Goal: Use online tool/utility: Utilize a website feature to perform a specific function

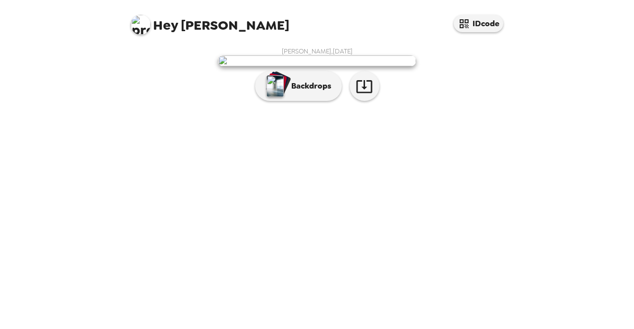
scroll to position [28, 0]
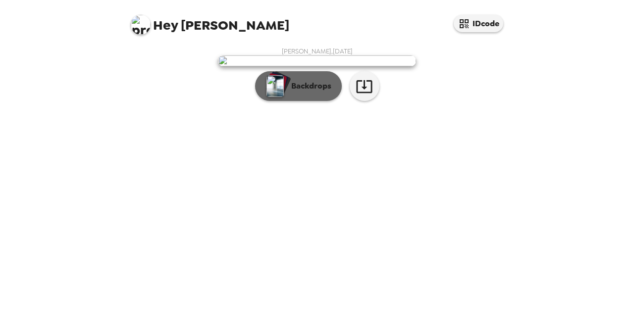
click at [304, 92] on p "Backdrops" at bounding box center [308, 86] width 45 height 12
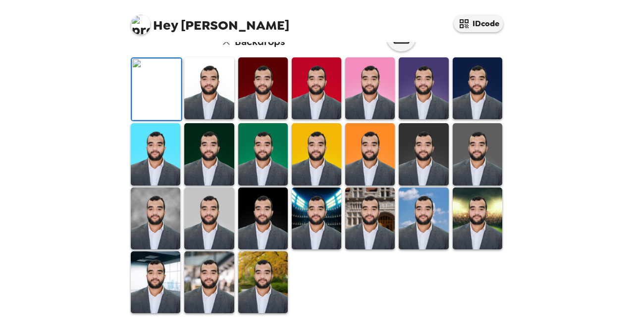
scroll to position [139, 0]
click at [261, 119] on img at bounding box center [263, 88] width 50 height 62
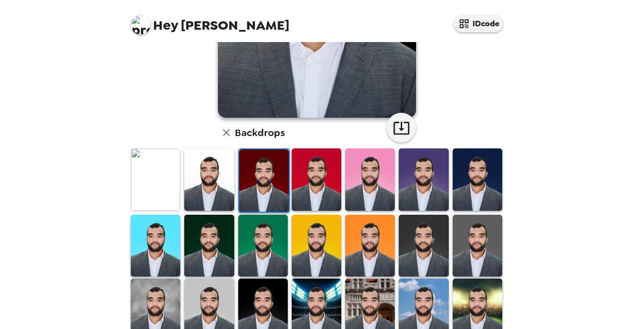
scroll to position [185, 0]
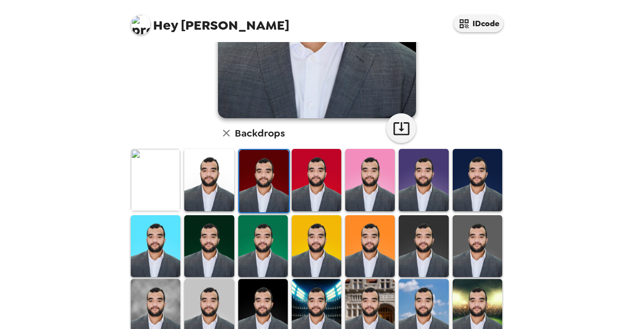
click at [210, 204] on img at bounding box center [209, 180] width 50 height 62
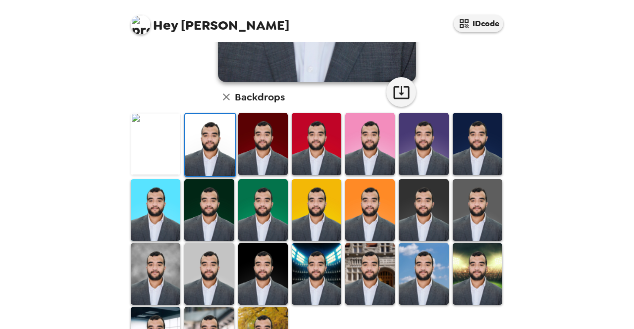
scroll to position [271, 0]
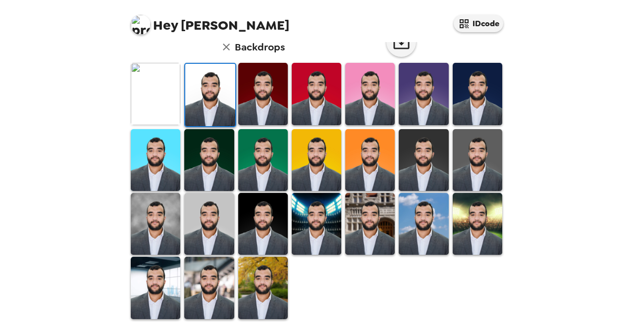
click at [266, 283] on img at bounding box center [263, 288] width 50 height 62
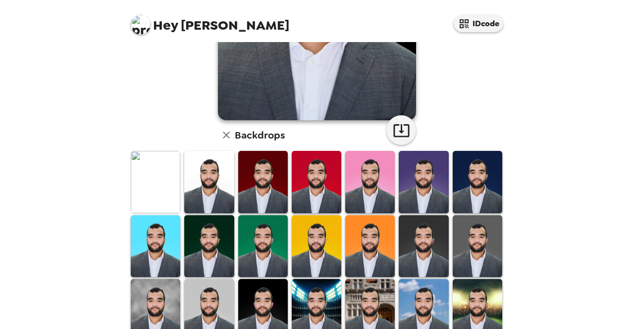
scroll to position [188, 0]
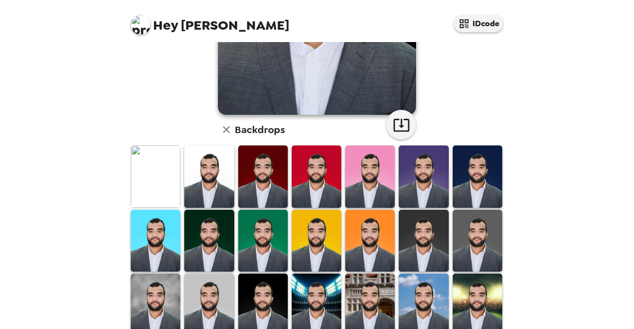
click at [479, 231] on img at bounding box center [478, 241] width 50 height 62
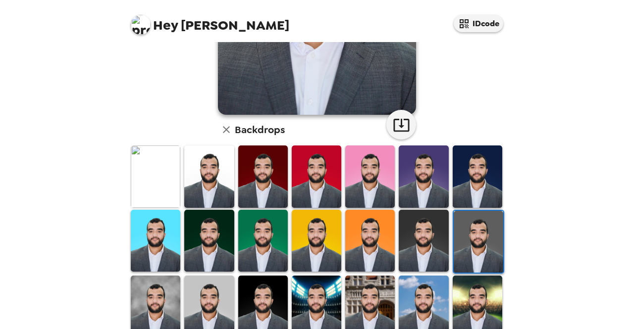
click at [434, 232] on img at bounding box center [424, 241] width 50 height 62
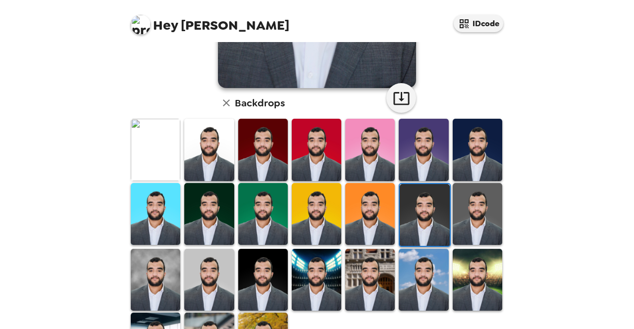
scroll to position [213, 0]
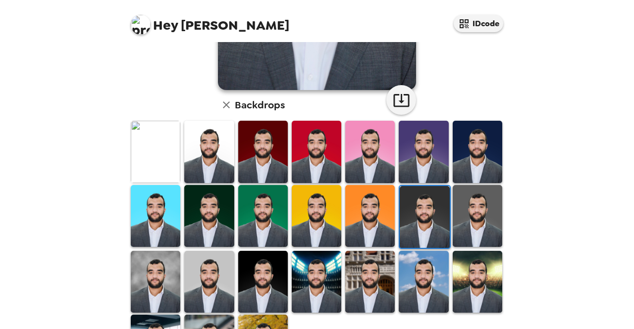
click at [196, 145] on img at bounding box center [209, 152] width 50 height 62
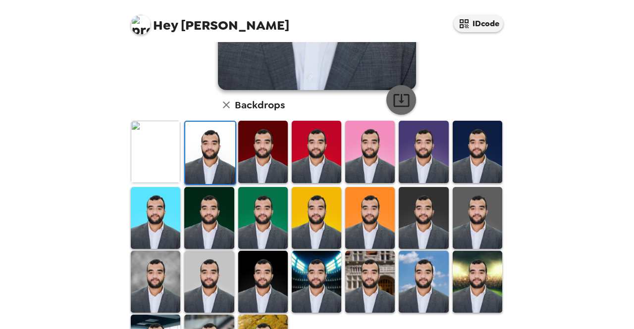
click at [399, 99] on icon "button" at bounding box center [401, 100] width 17 height 17
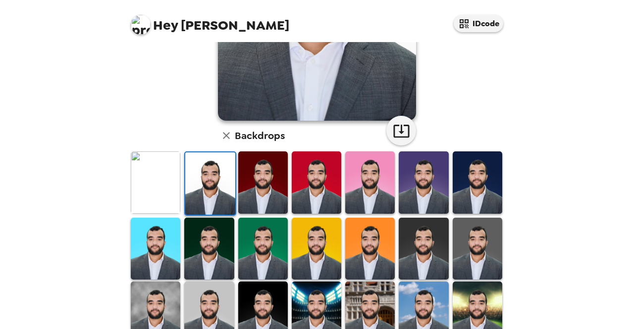
scroll to position [183, 0]
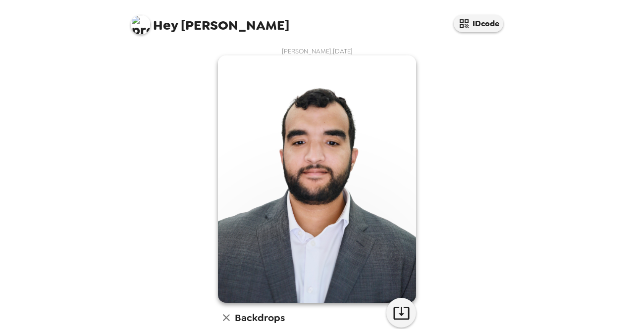
scroll to position [183, 0]
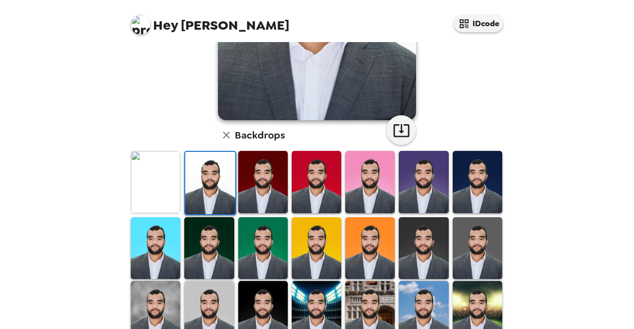
click at [253, 294] on img at bounding box center [263, 312] width 50 height 62
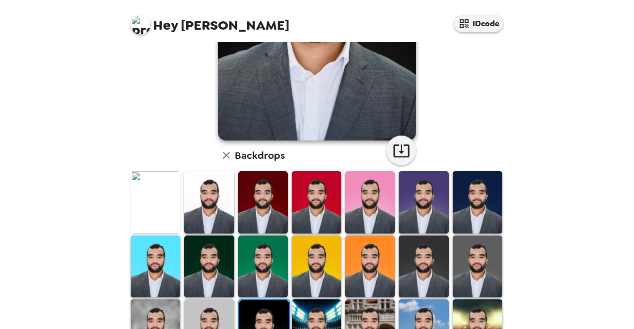
scroll to position [186, 0]
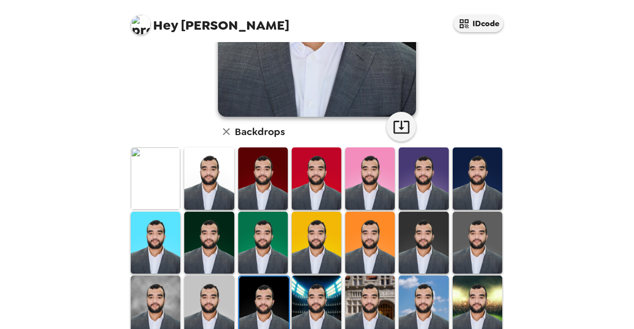
click at [475, 154] on img at bounding box center [478, 179] width 50 height 62
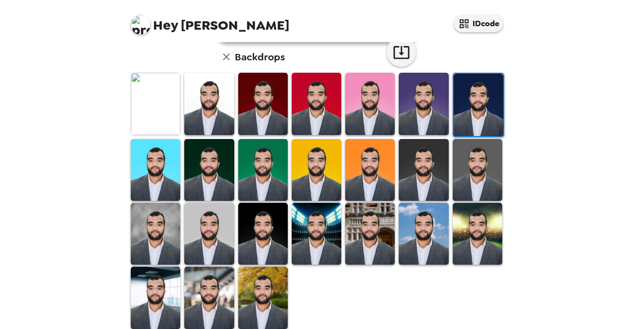
scroll to position [263, 0]
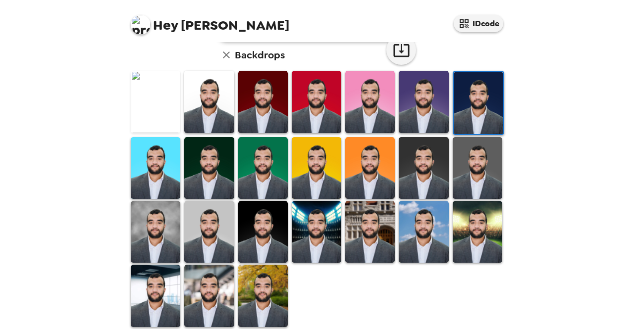
click at [408, 223] on img at bounding box center [424, 232] width 50 height 62
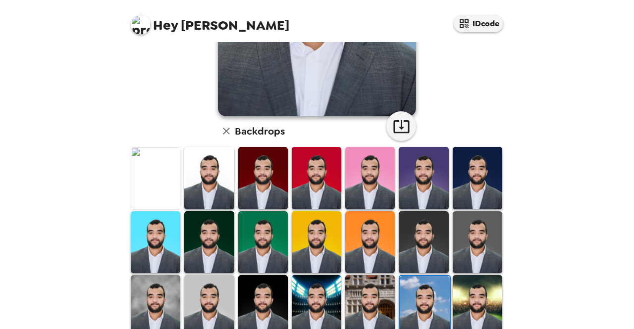
scroll to position [190, 0]
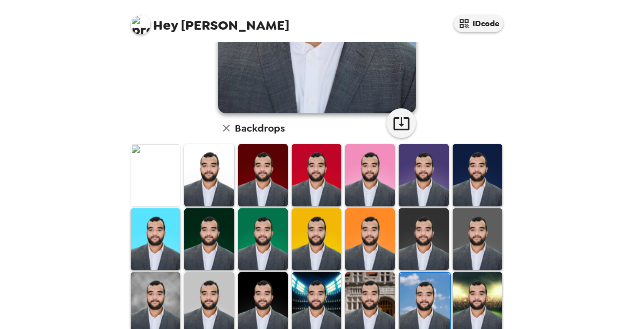
click at [353, 186] on img at bounding box center [370, 175] width 50 height 62
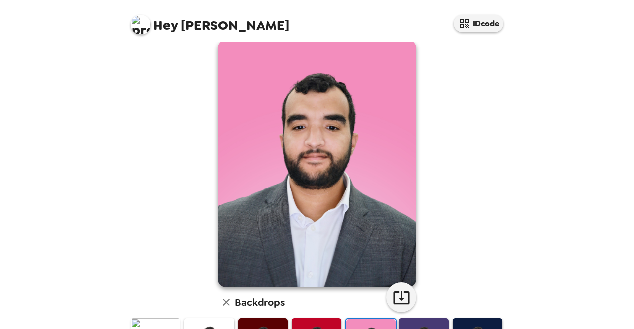
scroll to position [0, 0]
